Goal: Task Accomplishment & Management: Manage account settings

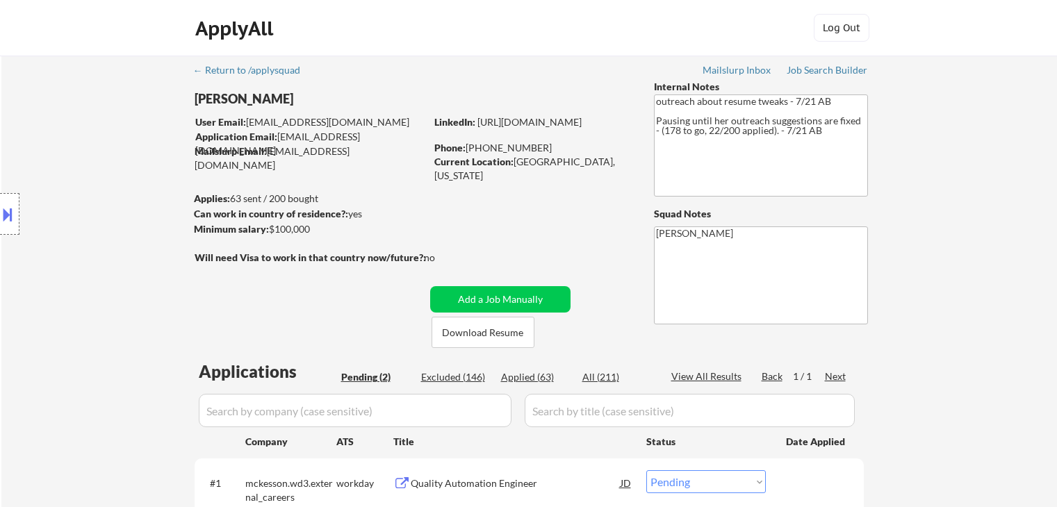
select select ""pending""
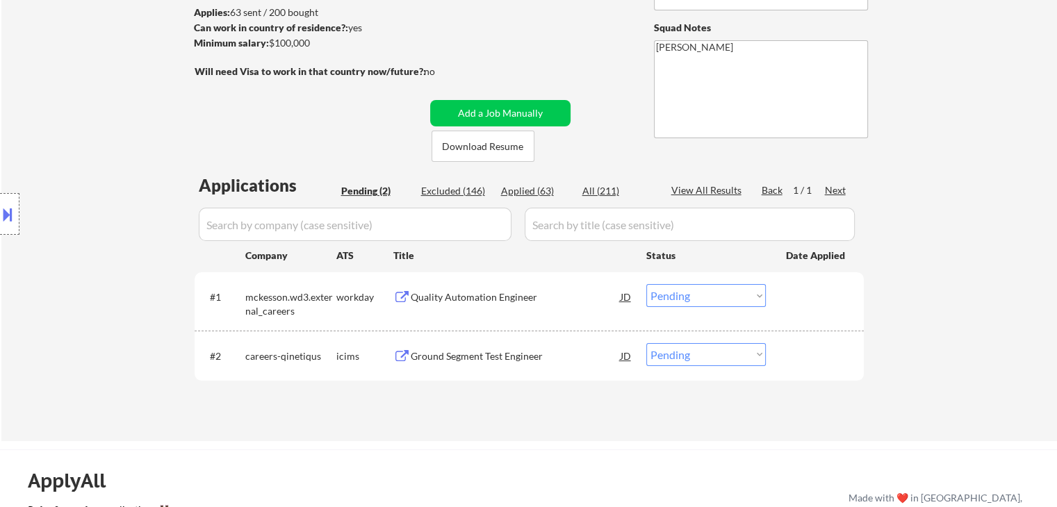
scroll to position [208, 0]
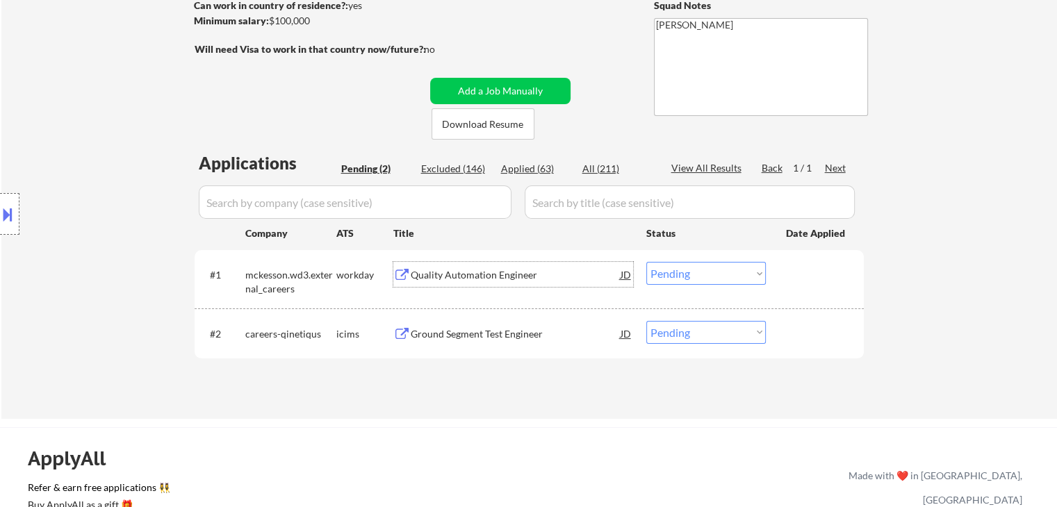
click at [496, 272] on div "Quality Automation Engineer" at bounding box center [516, 275] width 210 height 14
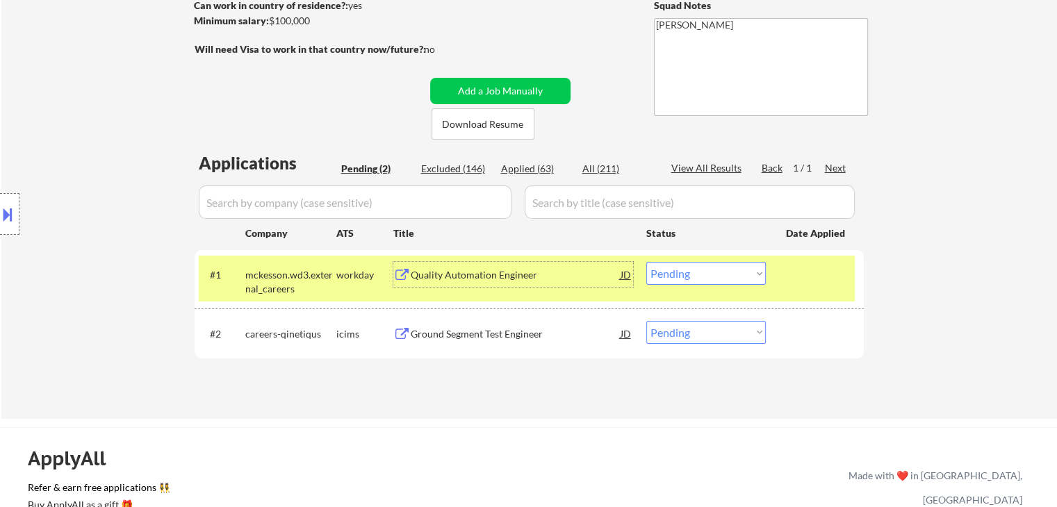
click at [489, 334] on div "Ground Segment Test Engineer" at bounding box center [516, 334] width 210 height 14
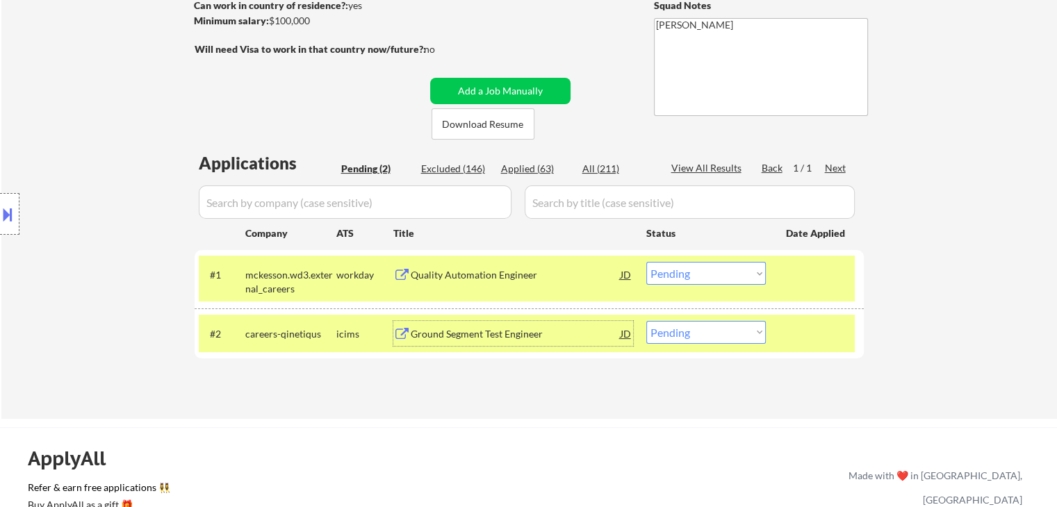
click at [515, 173] on div "Applied (63)" at bounding box center [535, 169] width 69 height 14
select select ""applied""
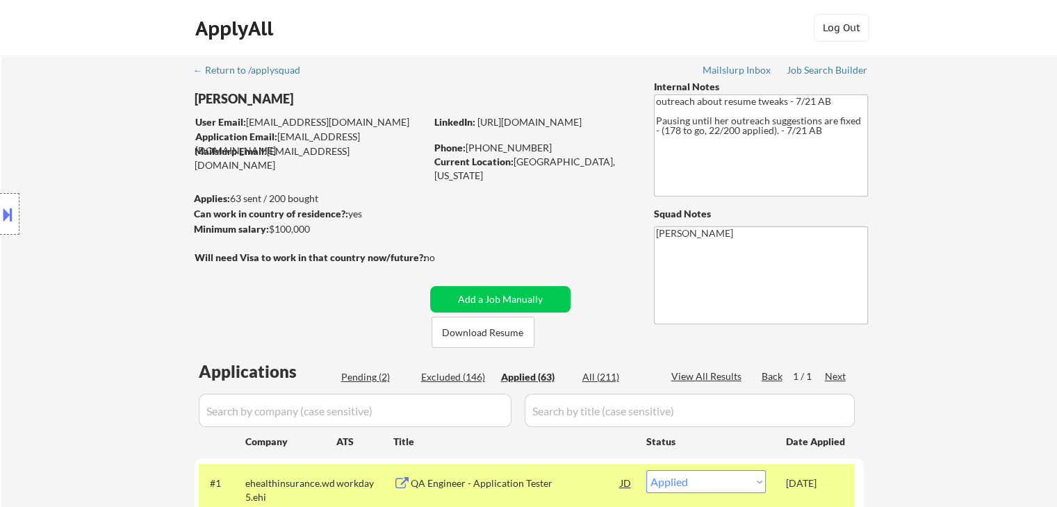
scroll to position [0, 0]
select select ""applied""
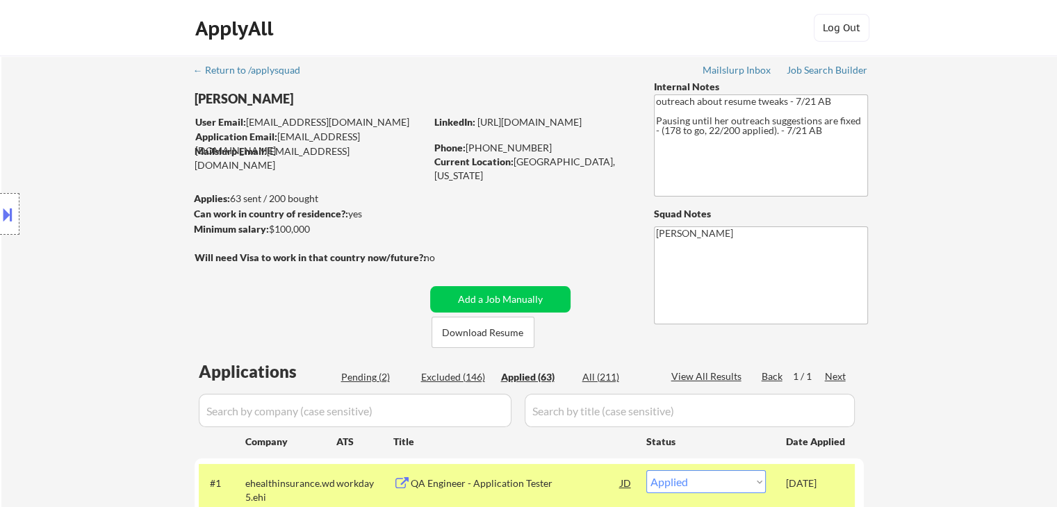
select select ""applied""
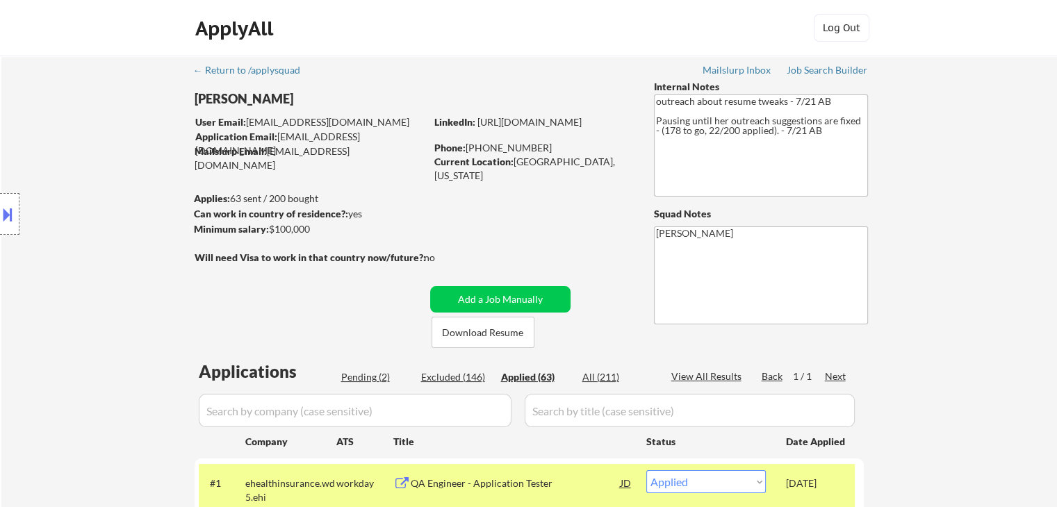
select select ""applied""
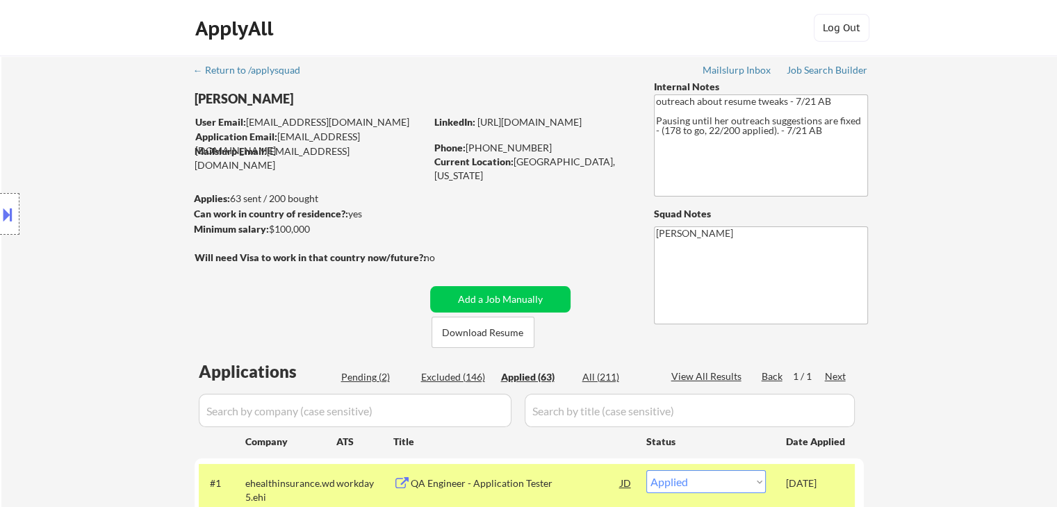
select select ""applied""
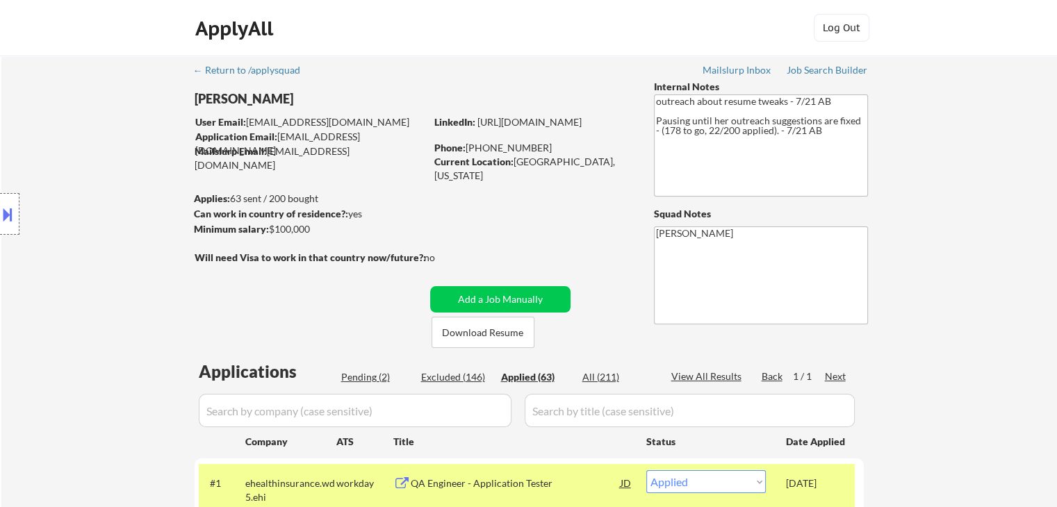
select select ""applied""
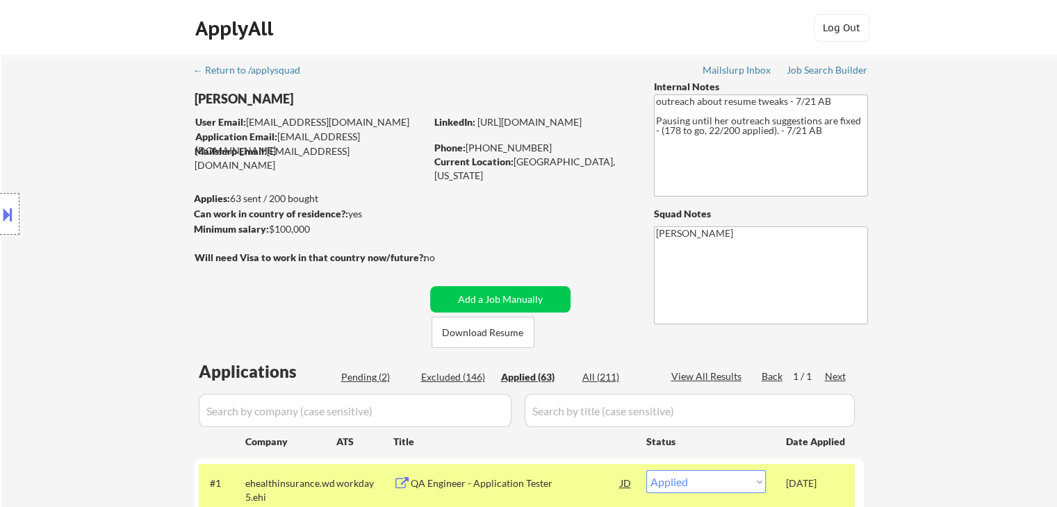
select select ""applied""
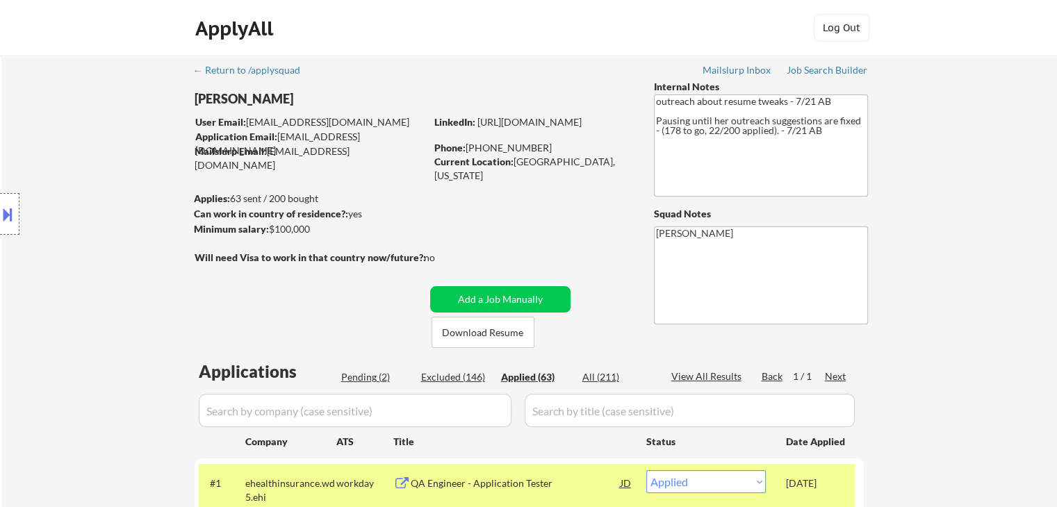
select select ""applied""
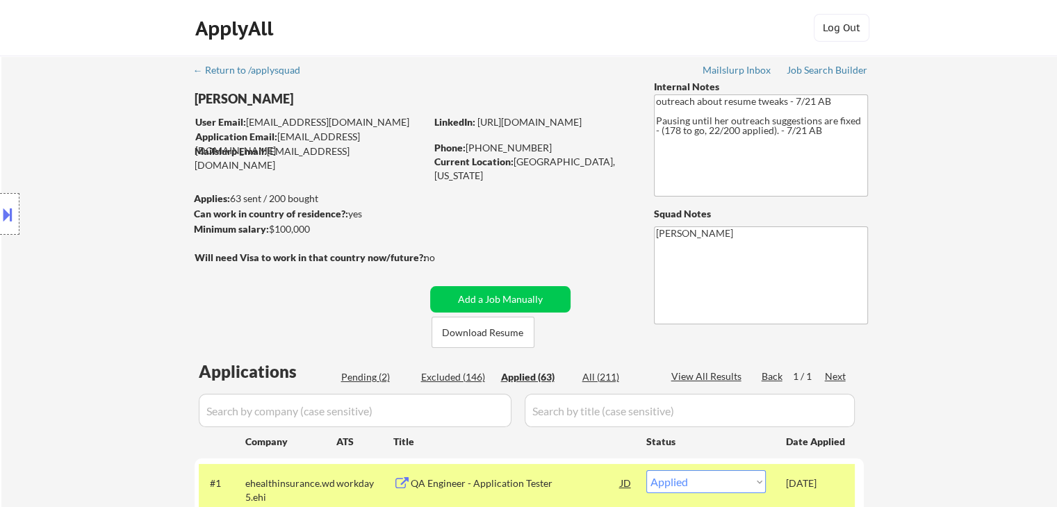
select select ""applied""
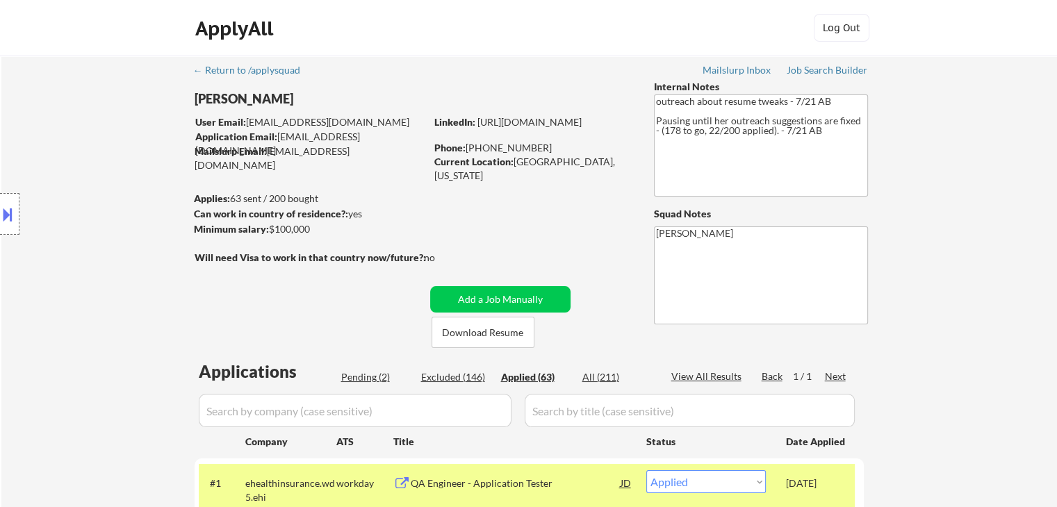
select select ""applied""
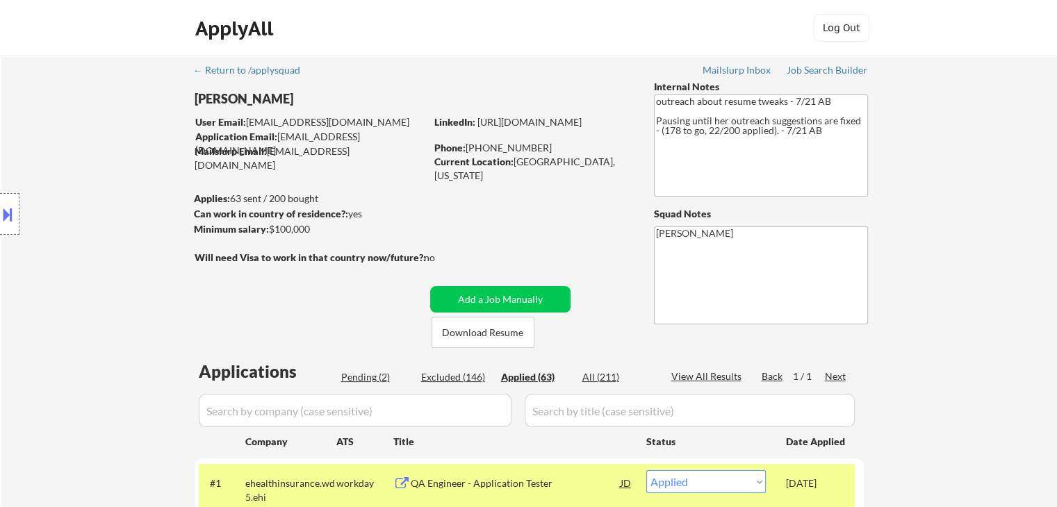
select select ""applied""
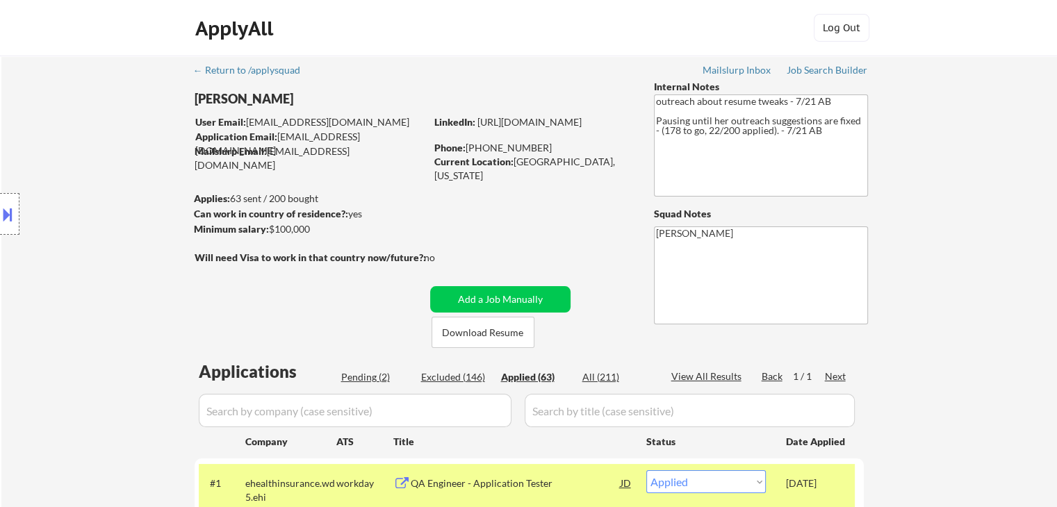
select select ""applied""
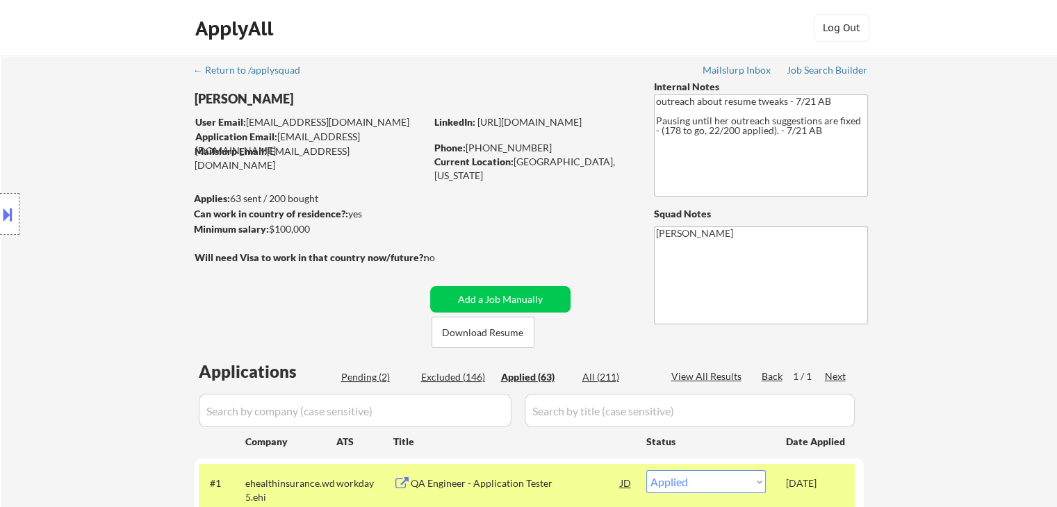
select select ""applied""
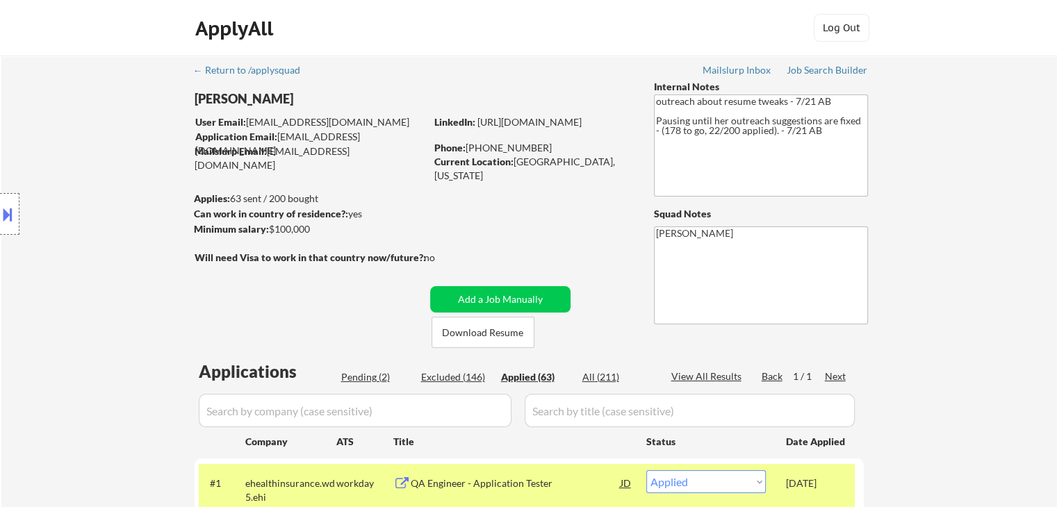
select select ""applied""
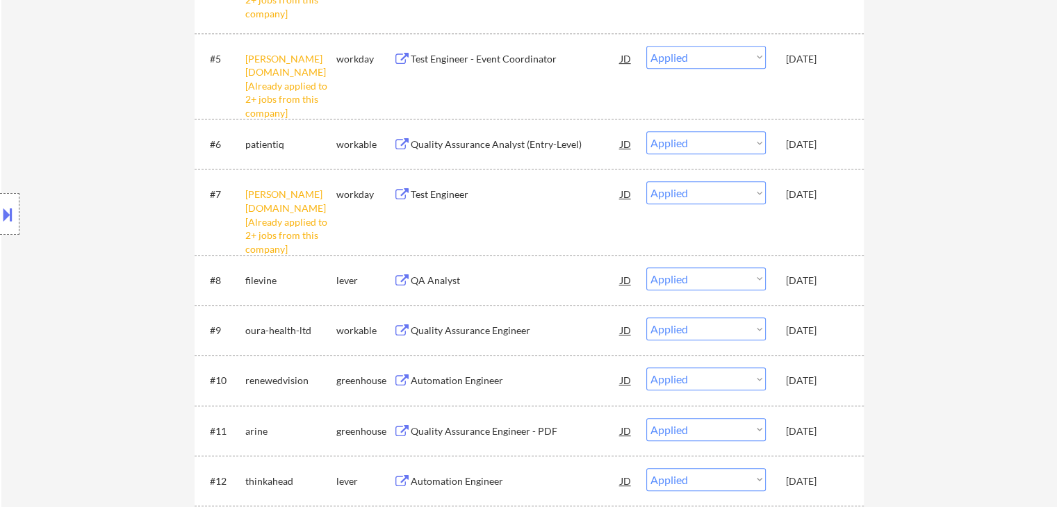
scroll to position [764, 0]
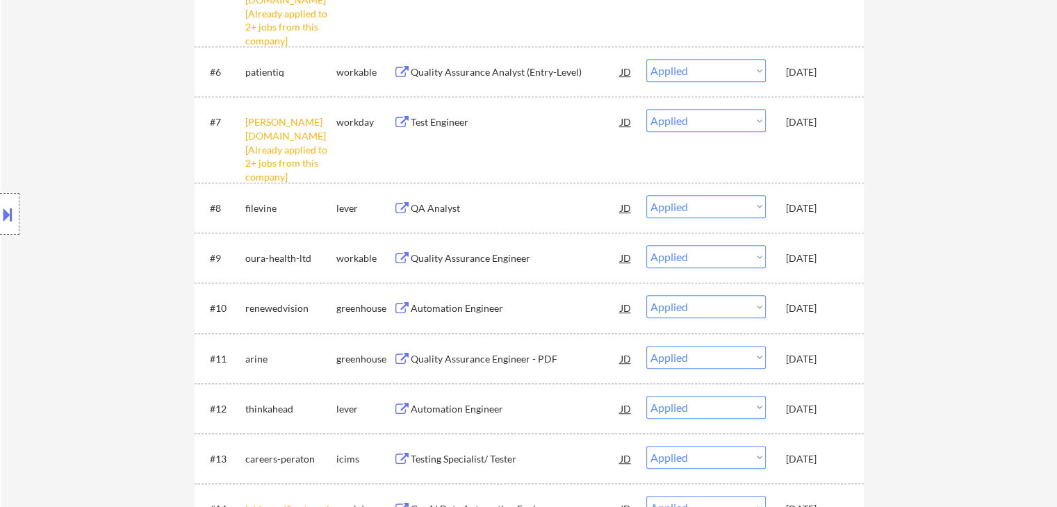
click at [445, 307] on div "Automation Engineer" at bounding box center [516, 309] width 210 height 14
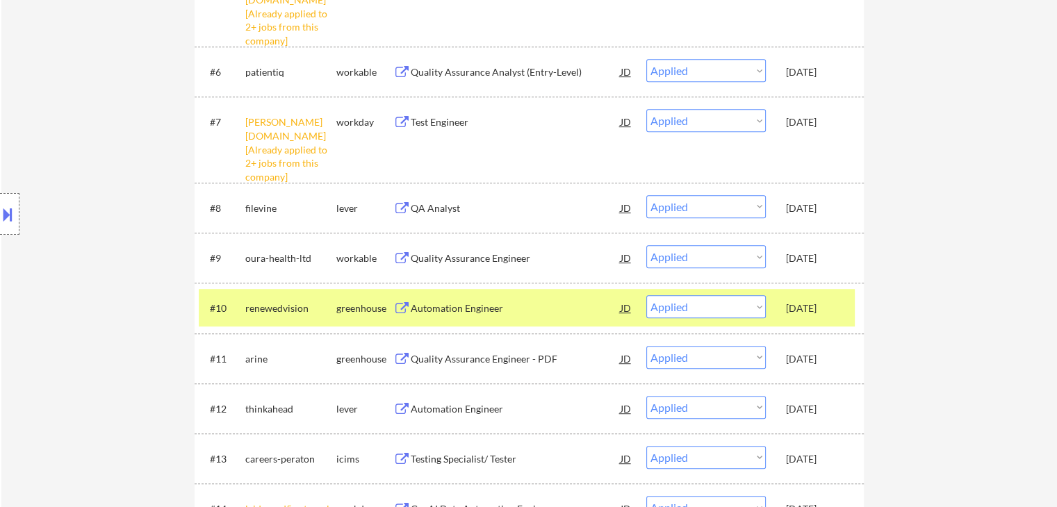
click at [1, 215] on button at bounding box center [7, 214] width 15 height 23
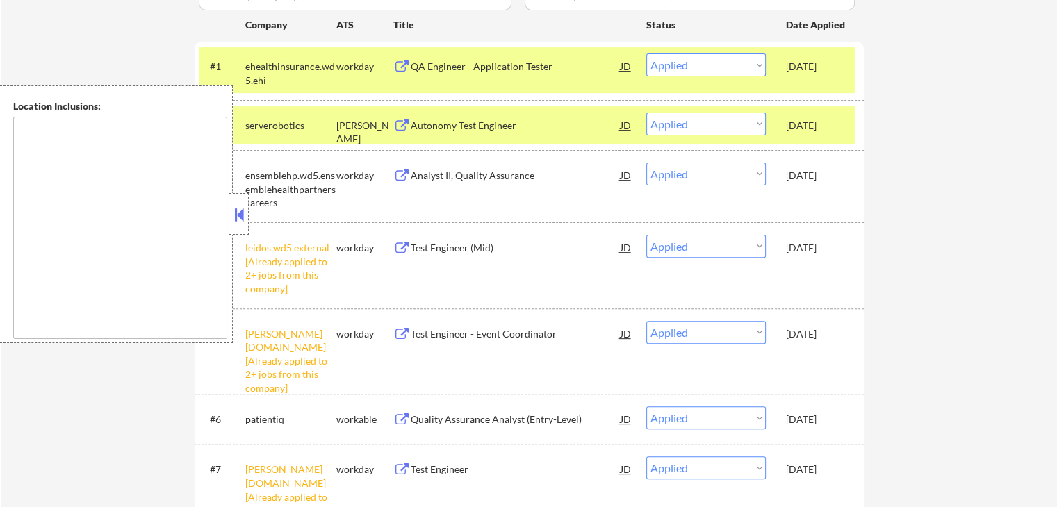
scroll to position [69, 0]
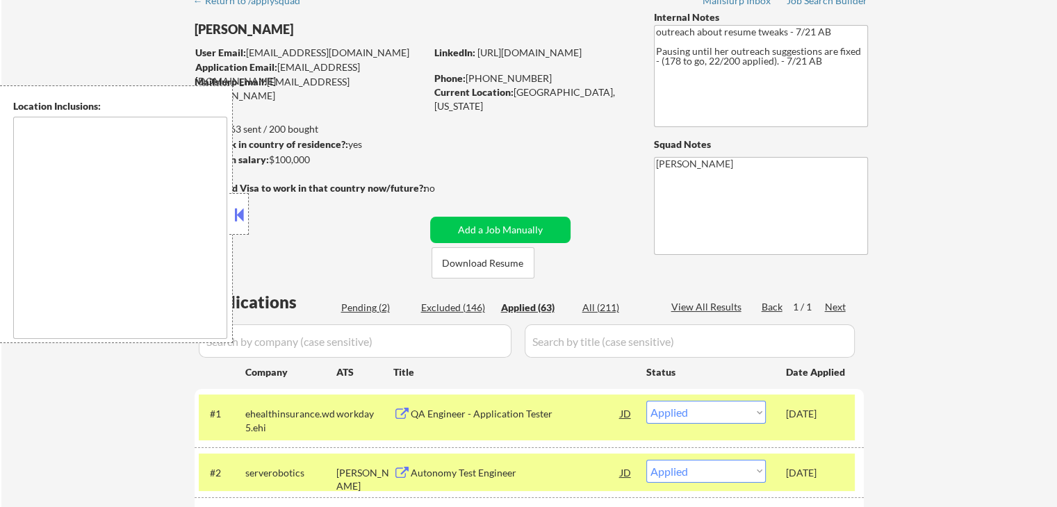
click at [238, 215] on button at bounding box center [238, 214] width 15 height 21
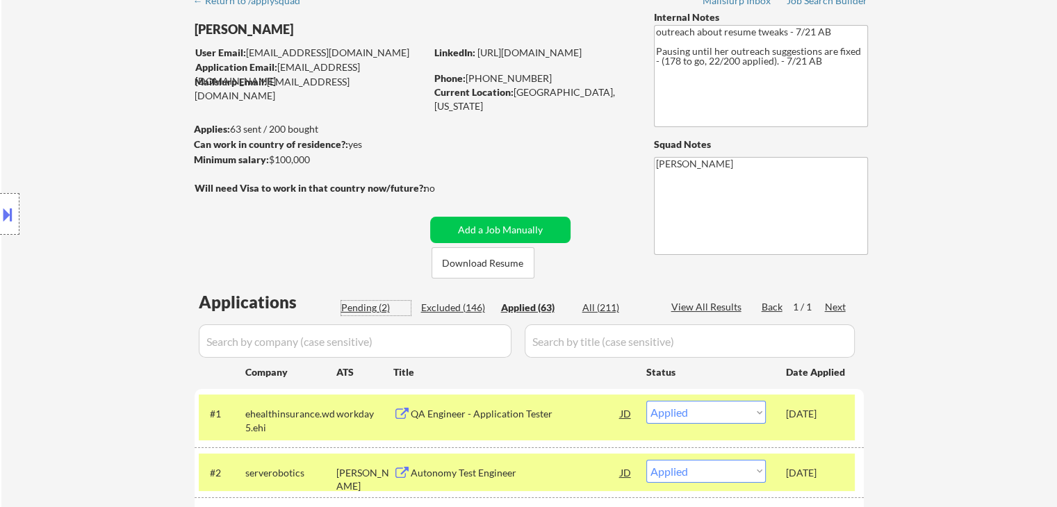
click at [370, 302] on div "Pending (2)" at bounding box center [375, 308] width 69 height 14
select select ""pending""
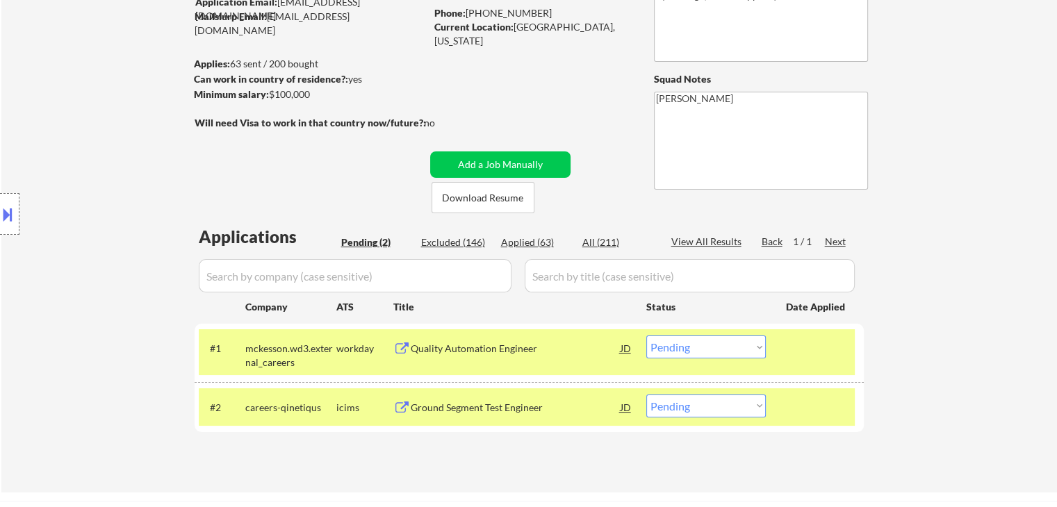
scroll to position [208, 0]
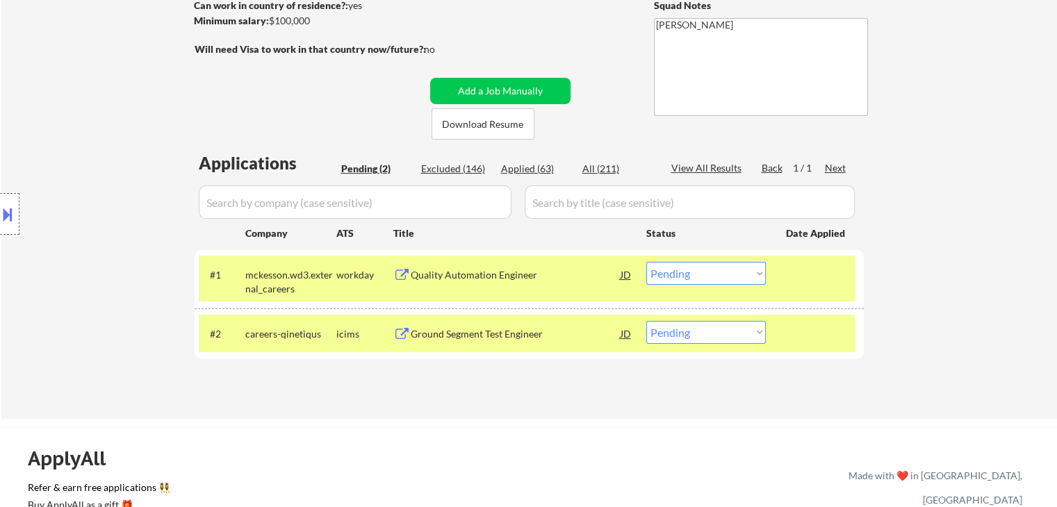
click at [726, 335] on select "Choose an option... Pending Applied Excluded (Questions) Excluded (Expired) Exc…" at bounding box center [706, 332] width 120 height 23
select select ""excluded__location_""
click at [646, 321] on select "Choose an option... Pending Applied Excluded (Questions) Excluded (Expired) Exc…" at bounding box center [706, 332] width 120 height 23
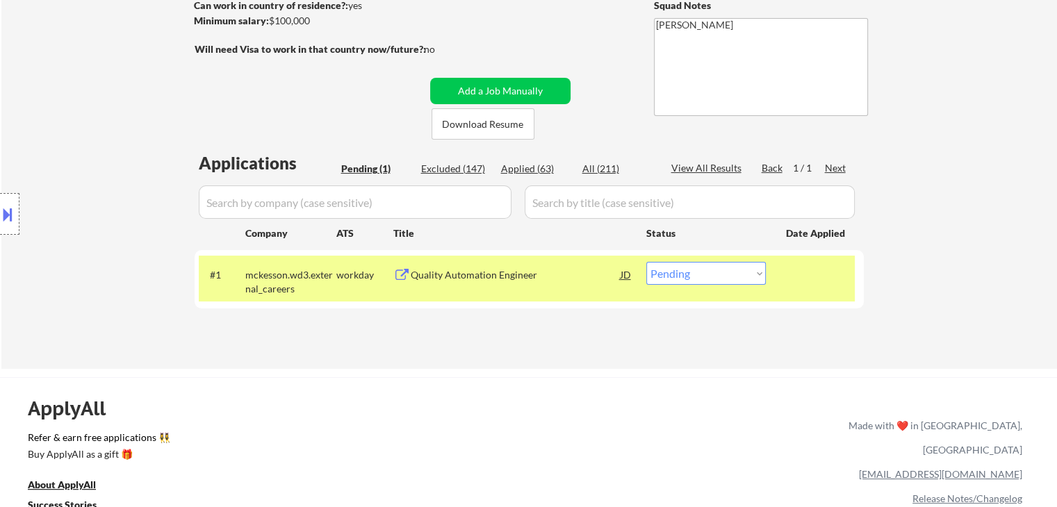
click at [666, 279] on select "Choose an option... Pending Applied Excluded (Questions) Excluded (Expired) Exc…" at bounding box center [706, 273] width 120 height 23
select select ""excluded__location_""
click at [646, 262] on select "Choose an option... Pending Applied Excluded (Questions) Excluded (Expired) Exc…" at bounding box center [706, 273] width 120 height 23
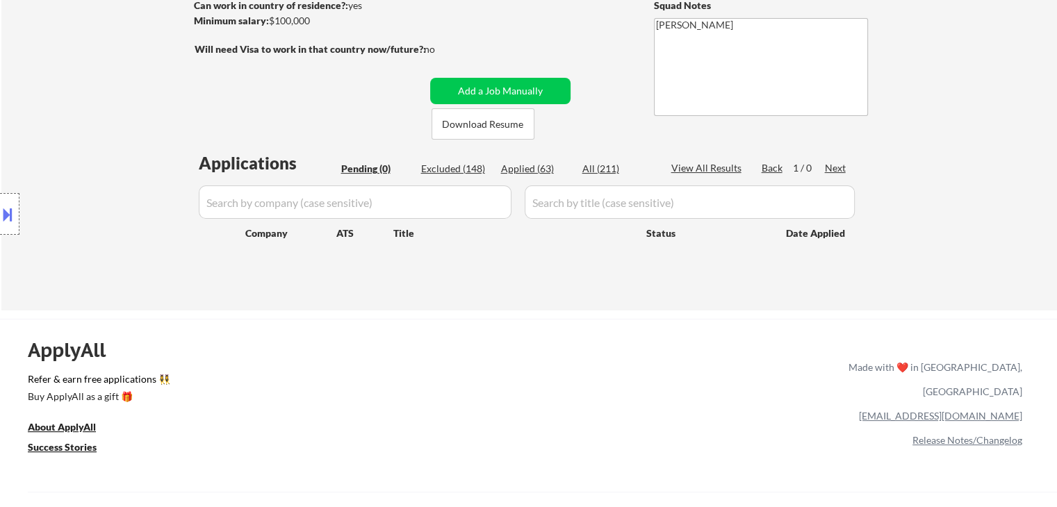
scroll to position [69, 0]
